Goal: Navigation & Orientation: Understand site structure

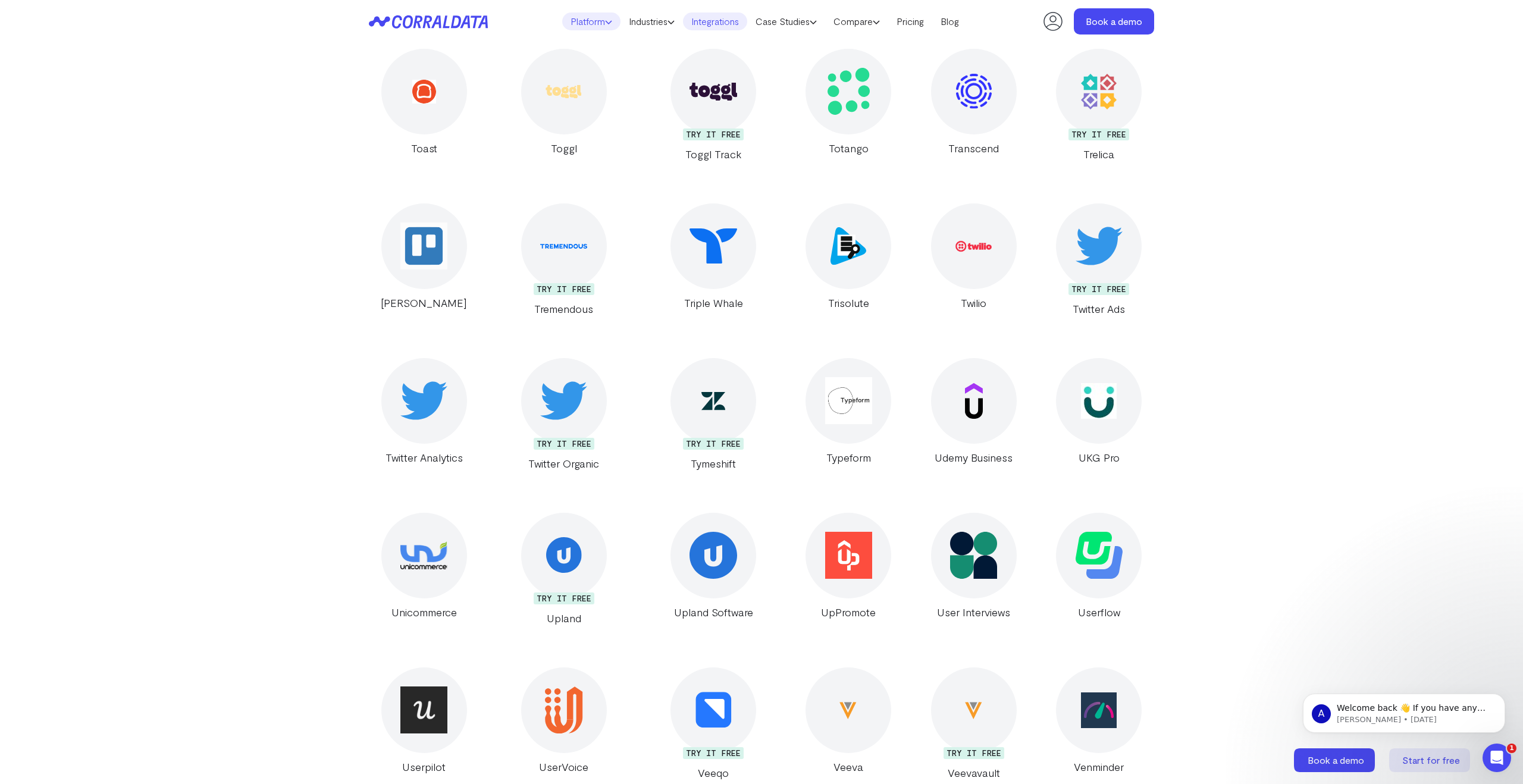
click at [595, 24] on link "Platform" at bounding box center [591, 21] width 59 height 18
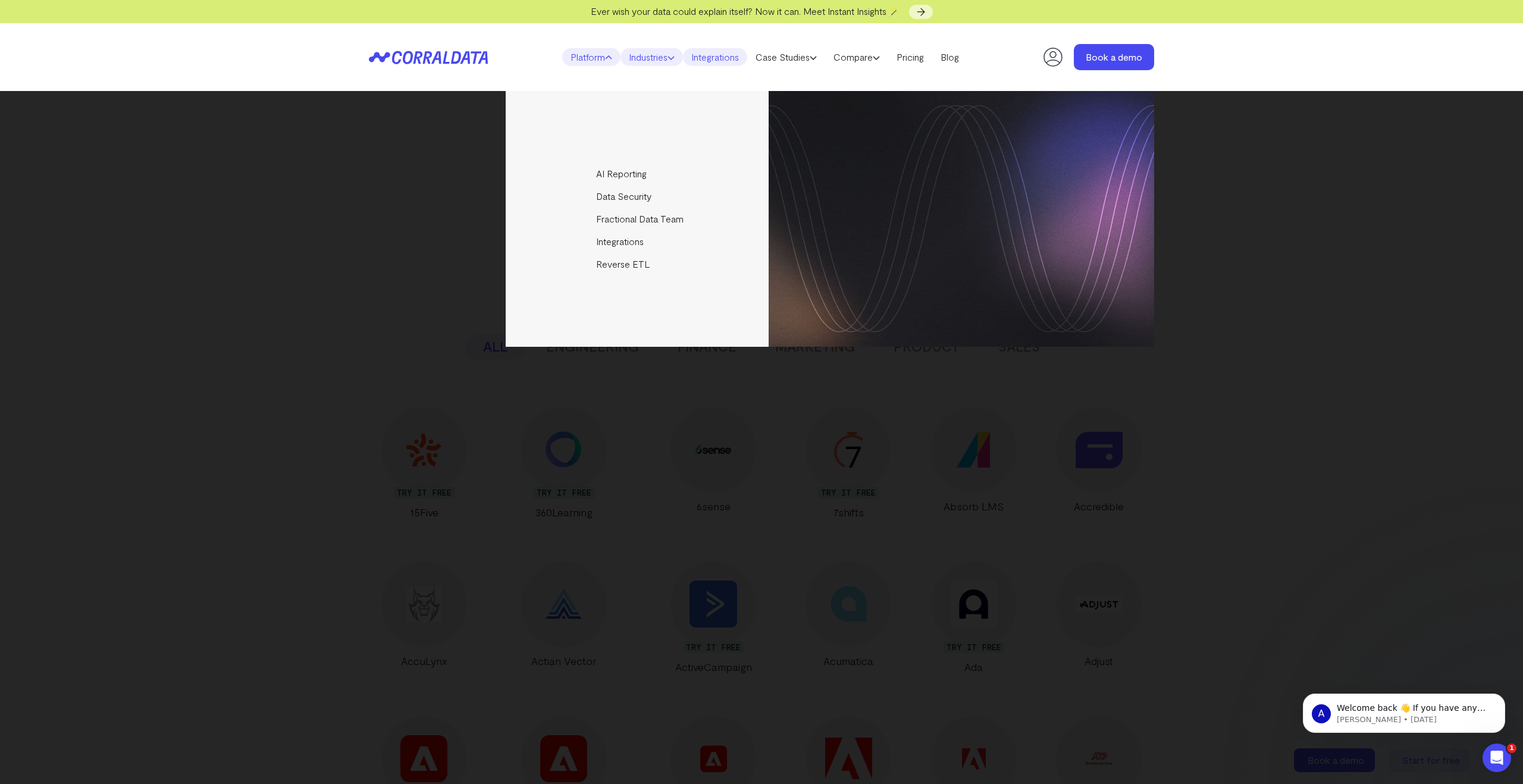
click at [652, 53] on link "Industries" at bounding box center [652, 57] width 63 height 18
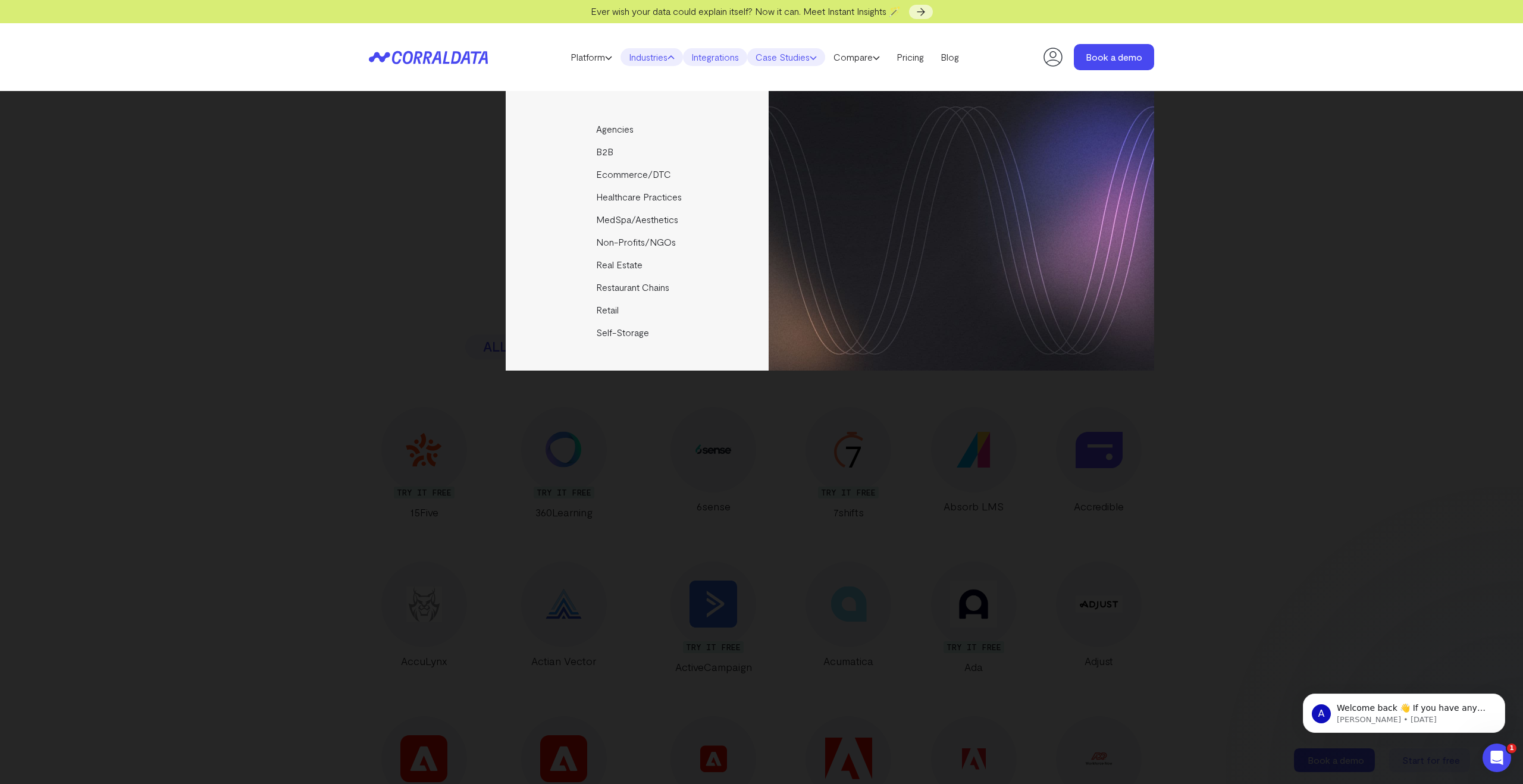
click at [774, 54] on link "Case Studies" at bounding box center [786, 57] width 78 height 18
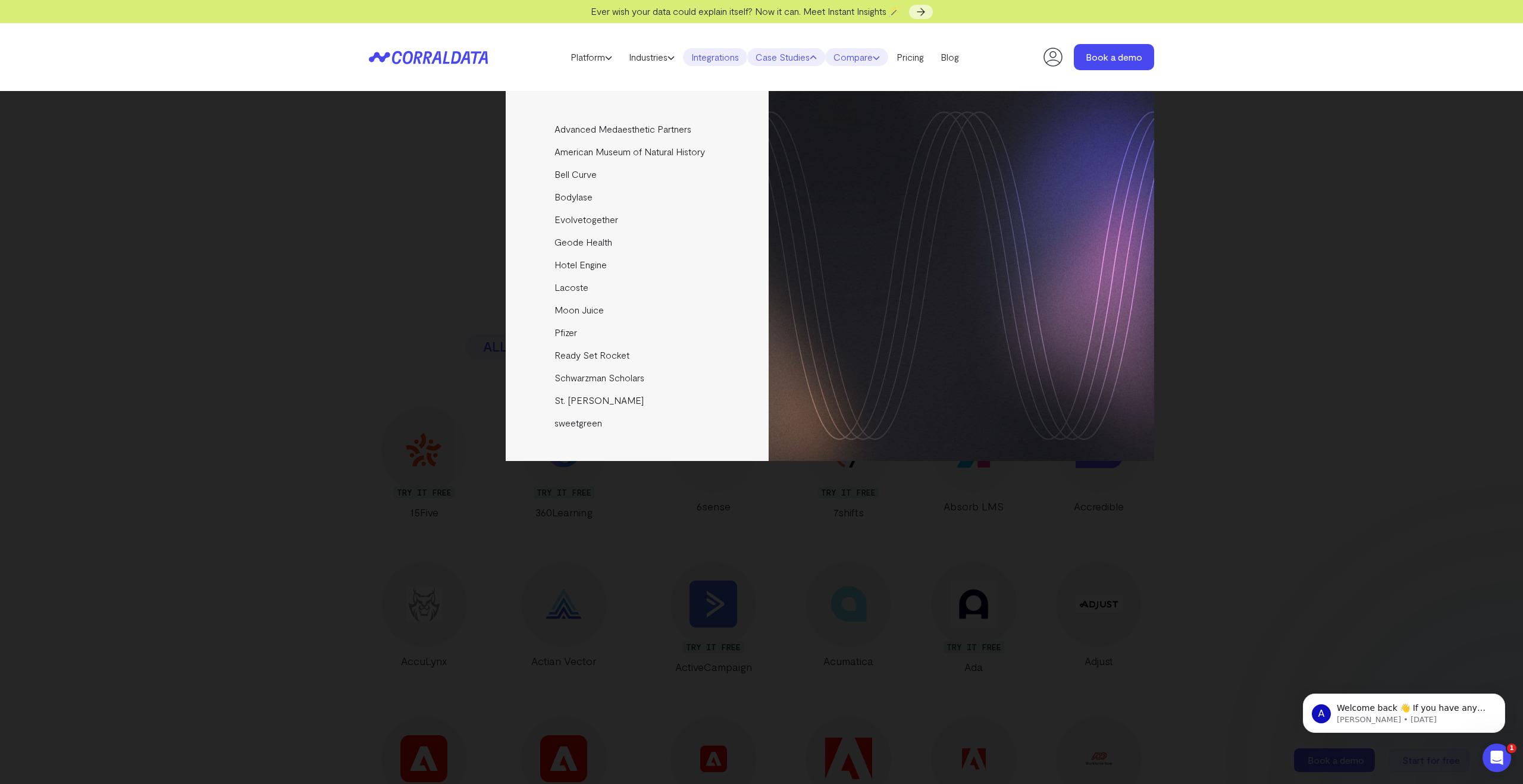
click at [865, 58] on link "Compare" at bounding box center [857, 57] width 63 height 18
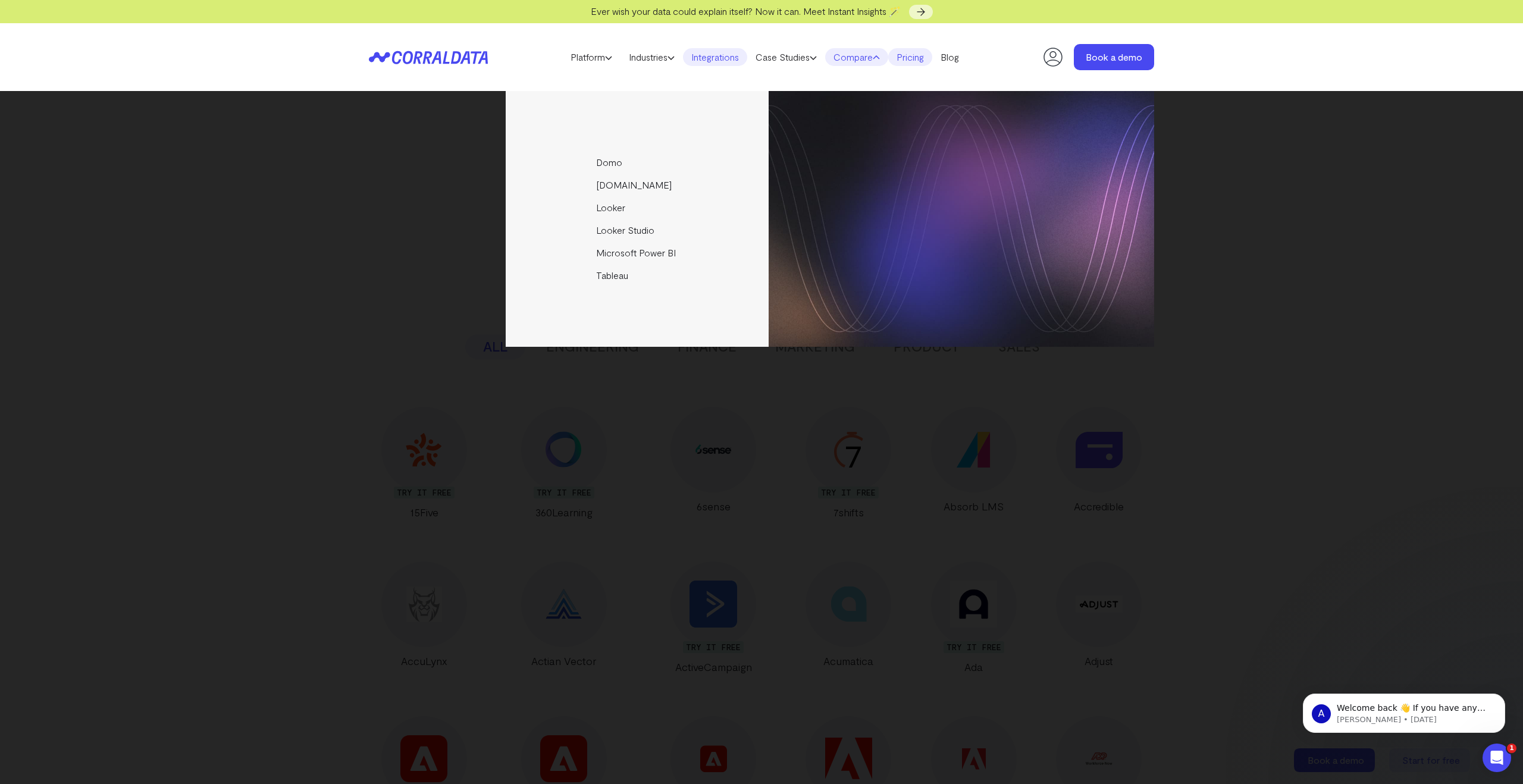
click at [908, 60] on link "Pricing" at bounding box center [910, 57] width 44 height 18
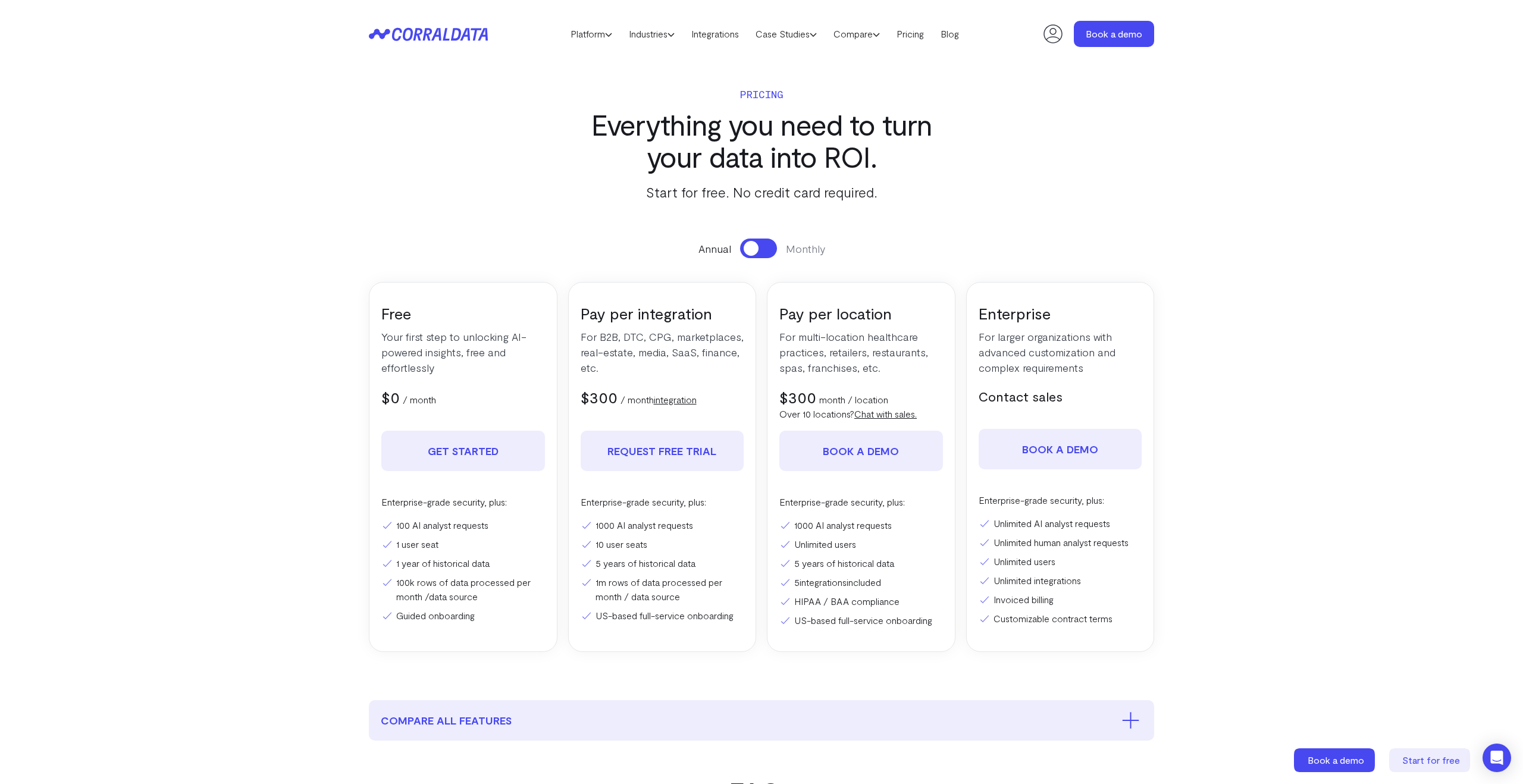
click at [954, 59] on header "Platform AI Reporting Use AI to effortlessly answer any business questions from…" at bounding box center [762, 34] width 786 height 68
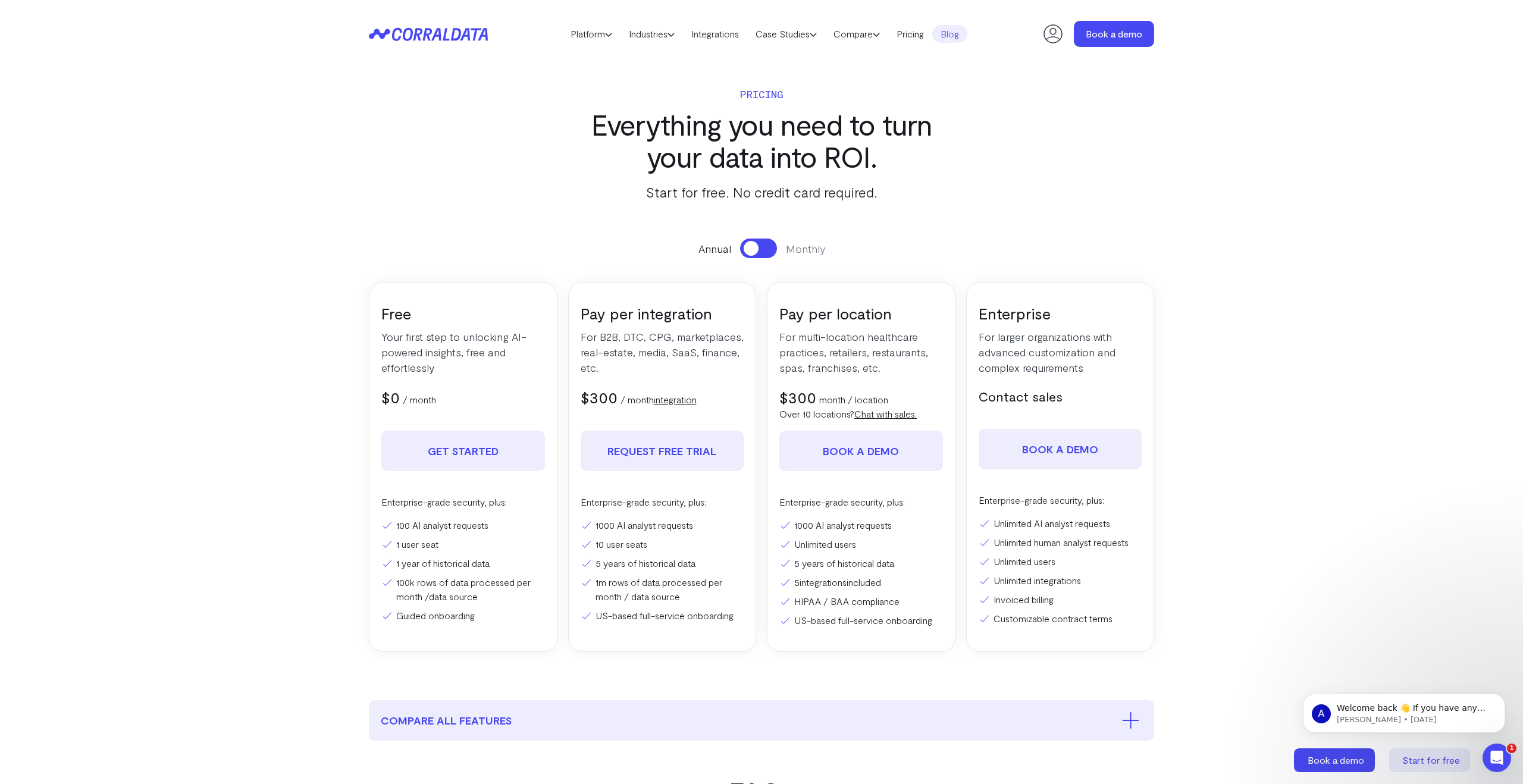
click at [957, 33] on link "Blog" at bounding box center [950, 34] width 35 height 18
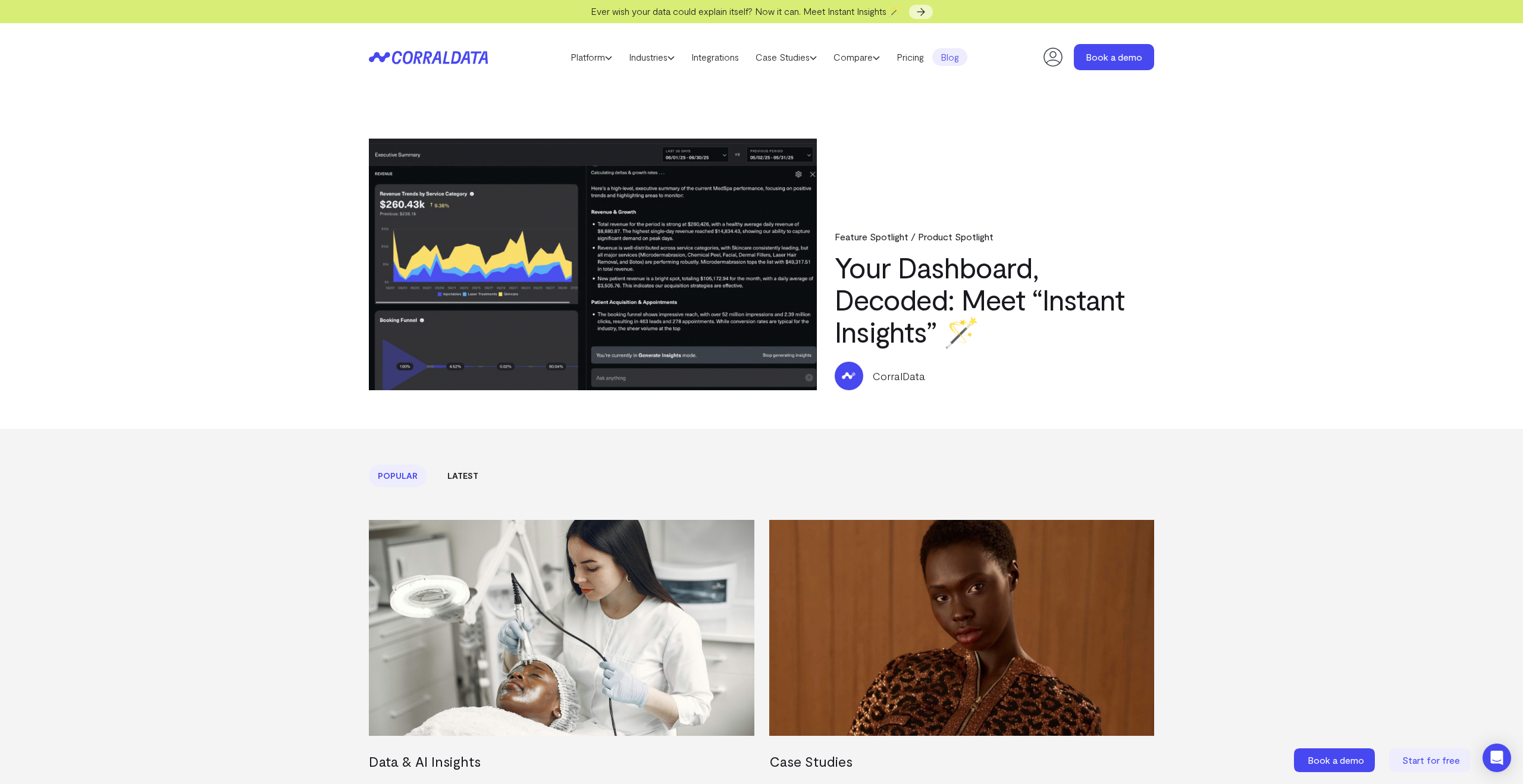
click at [431, 50] on icon at bounding box center [428, 57] width 119 height 14
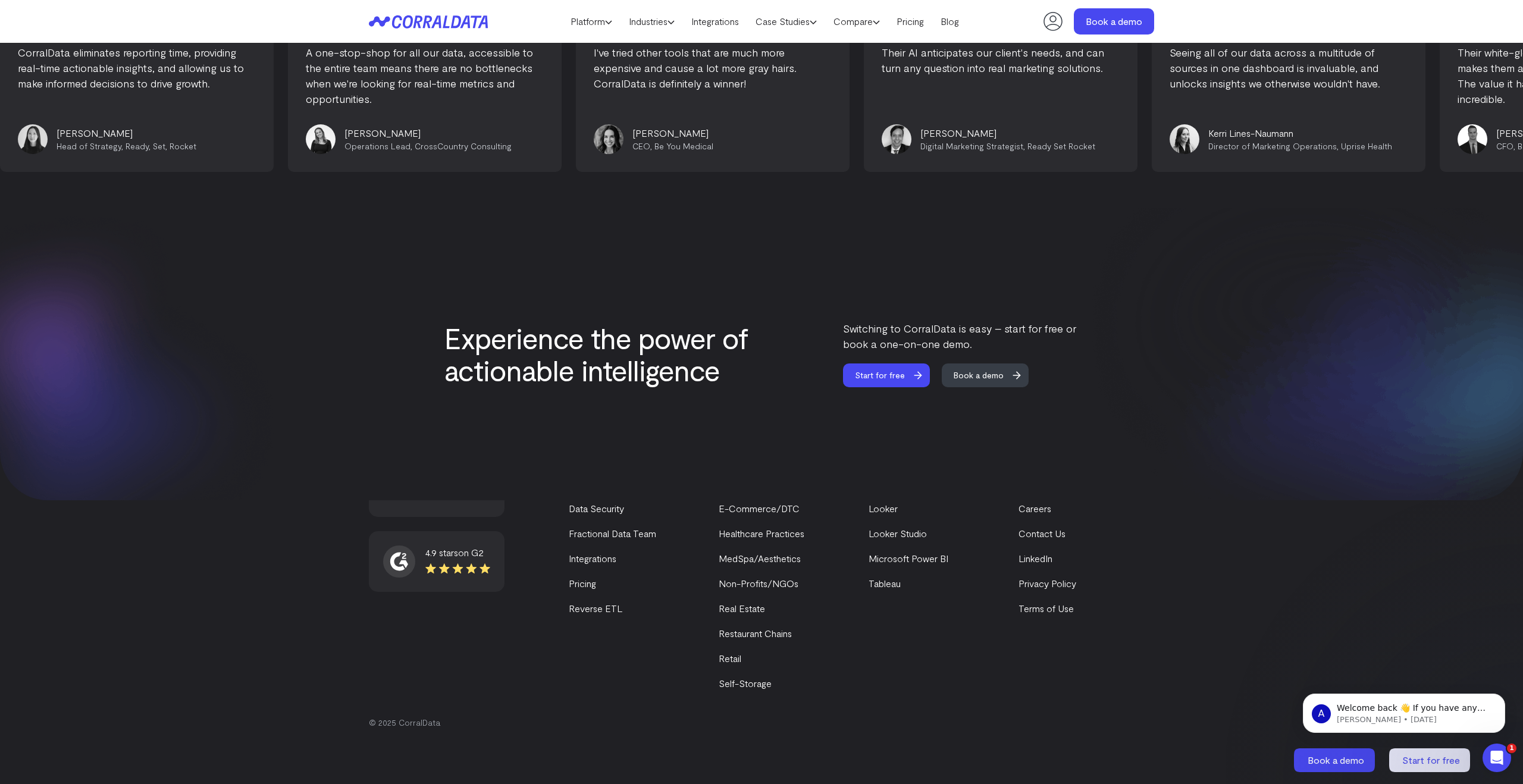
scroll to position [4847, 0]
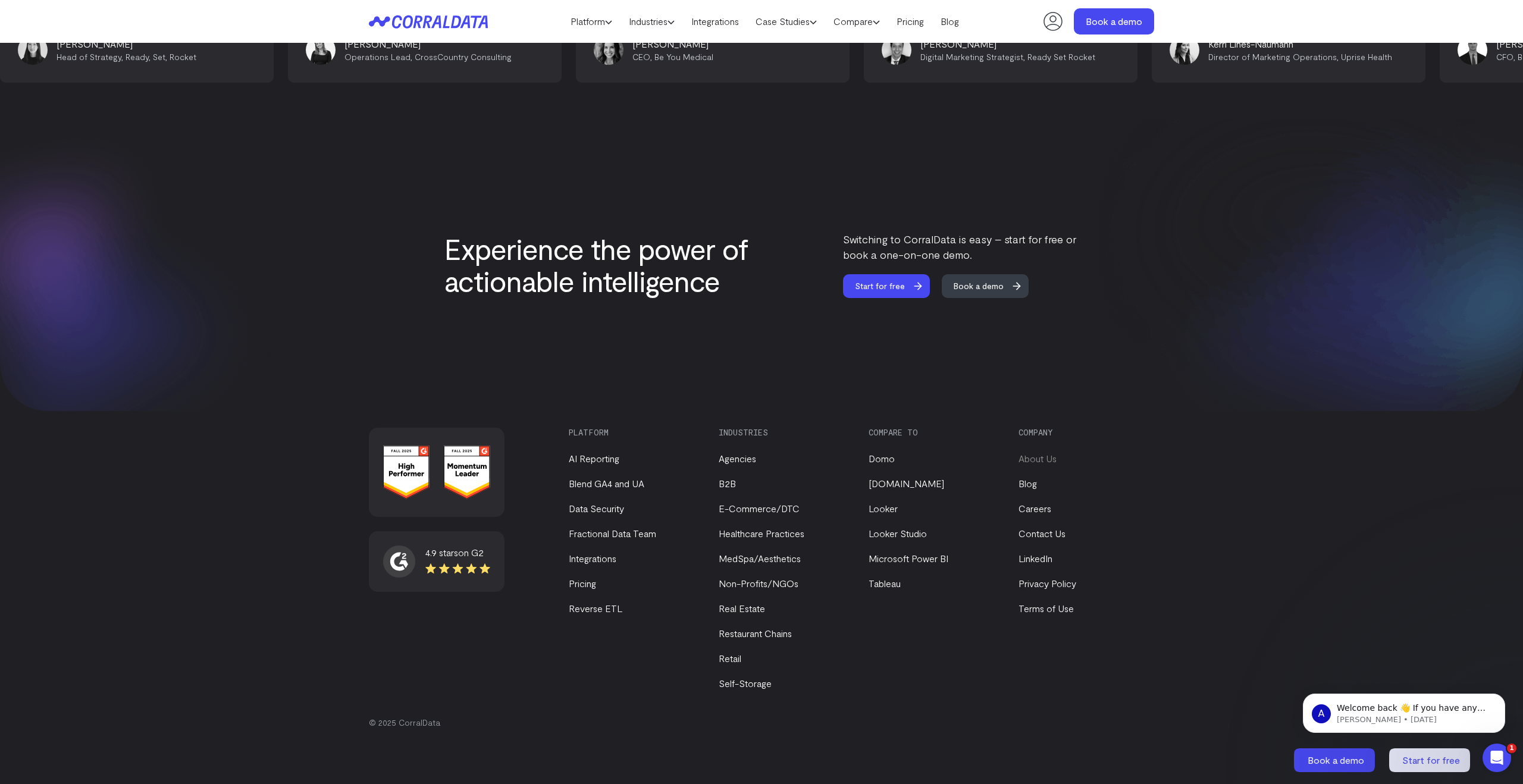
click at [1029, 459] on link "About Us" at bounding box center [1037, 458] width 38 height 11
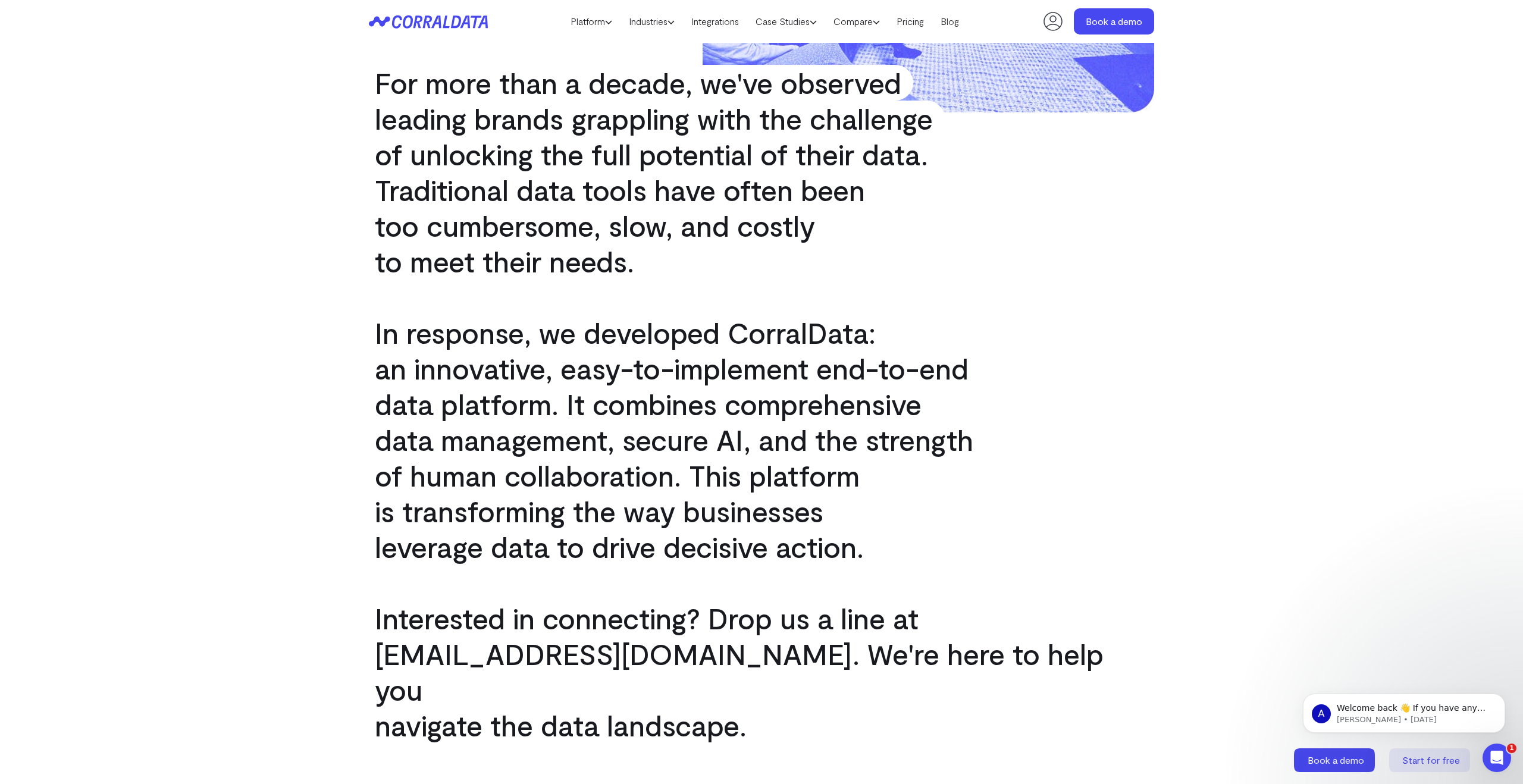
scroll to position [578, 0]
